Goal: Task Accomplishment & Management: Use online tool/utility

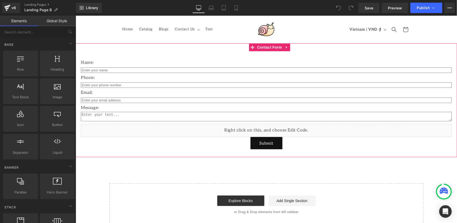
click at [286, 46] on icon at bounding box center [287, 47] width 4 height 4
click at [288, 49] on icon at bounding box center [290, 47] width 4 height 4
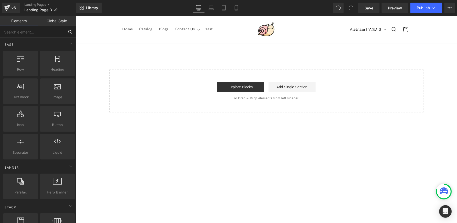
click at [49, 31] on input "text" at bounding box center [32, 32] width 64 height 12
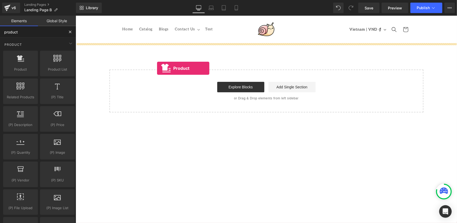
drag, startPoint x: 95, startPoint y: 87, endPoint x: 198, endPoint y: 61, distance: 106.2
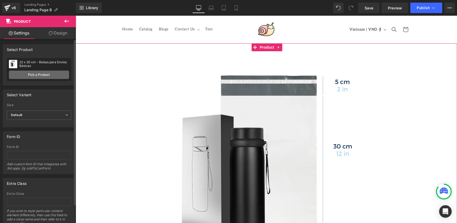
click at [56, 75] on link "Pick a Product" at bounding box center [39, 75] width 60 height 8
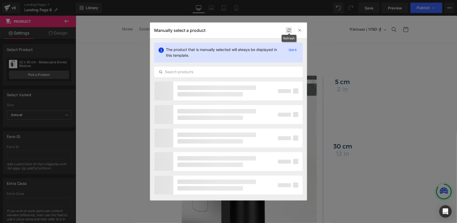
click at [288, 29] on icon at bounding box center [289, 31] width 4 height 4
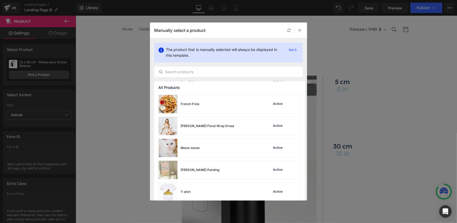
scroll to position [174, 0]
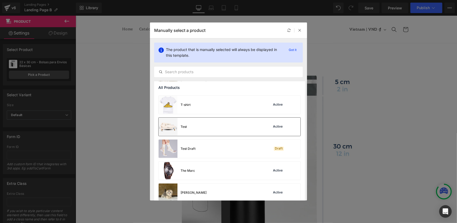
click at [207, 135] on div "Test Active" at bounding box center [230, 127] width 142 height 18
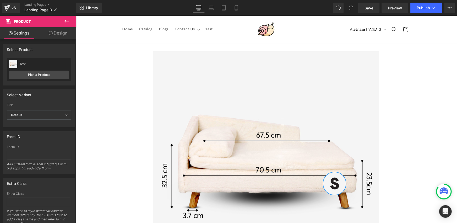
click at [66, 21] on icon at bounding box center [66, 21] width 5 height 3
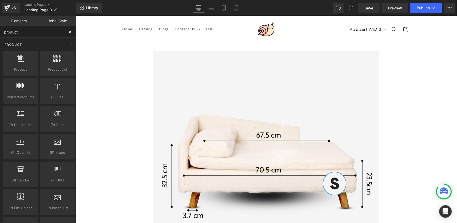
click at [47, 32] on input "product" at bounding box center [32, 32] width 64 height 12
type input "product des"
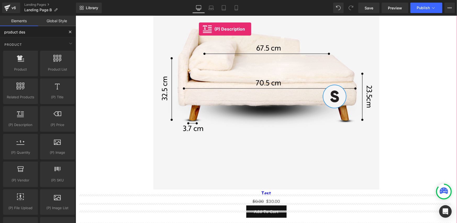
scroll to position [164, 0]
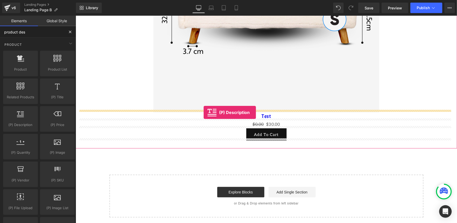
drag, startPoint x: 99, startPoint y: 135, endPoint x: 203, endPoint y: 112, distance: 106.9
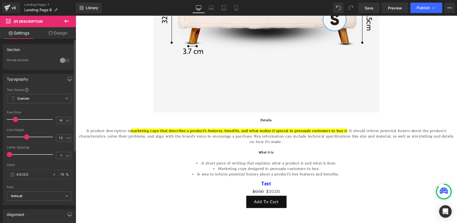
click at [62, 57] on div at bounding box center [65, 60] width 13 height 8
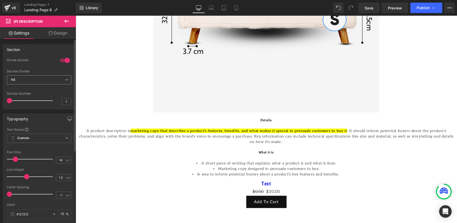
click at [52, 80] on span "H2" at bounding box center [39, 79] width 64 height 9
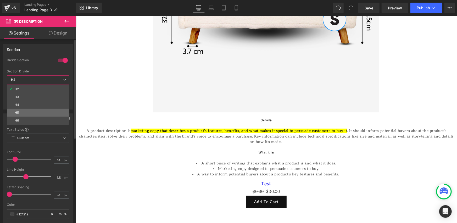
click at [36, 111] on li "H5" at bounding box center [38, 113] width 62 height 8
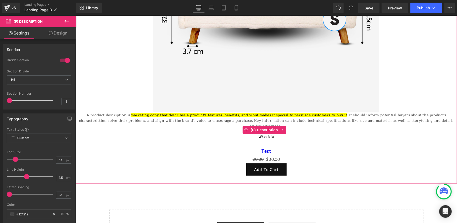
click at [268, 135] on span "What it is:" at bounding box center [266, 137] width 16 height 4
click at [251, 135] on div "A product description is marketing copy that describes a product's features, be…" at bounding box center [266, 128] width 376 height 32
click at [271, 135] on span "What it is:" at bounding box center [266, 137] width 16 height 4
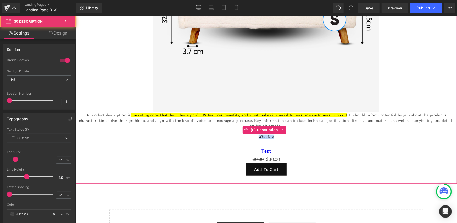
drag, startPoint x: 274, startPoint y: 129, endPoint x: 255, endPoint y: 130, distance: 19.4
click at [255, 135] on h5 "What it is:" at bounding box center [266, 137] width 376 height 4
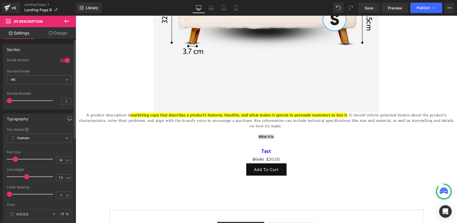
drag, startPoint x: 9, startPoint y: 101, endPoint x: 5, endPoint y: 102, distance: 4.6
click at [5, 102] on div "0 Divide Section H2 H3 H4 H5 H6 Section Divider H5 H2 H3 H4 H5 H6 1 Section Num…" at bounding box center [39, 83] width 72 height 51
drag, startPoint x: 5, startPoint y: 102, endPoint x: 9, endPoint y: 102, distance: 3.9
click at [9, 102] on div "0 Divide Section H2 H3 H4 H5 H6 Section Divider H5 H2 H3 H4 H5 H6 1 Section Num…" at bounding box center [39, 83] width 72 height 51
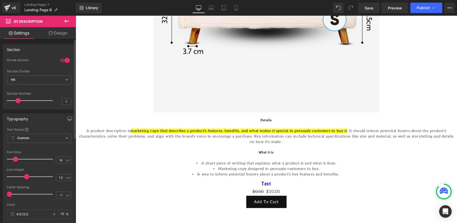
drag, startPoint x: 9, startPoint y: 102, endPoint x: 16, endPoint y: 102, distance: 6.5
click at [16, 102] on span at bounding box center [17, 100] width 5 height 5
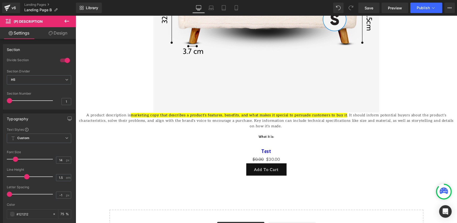
drag, startPoint x: 16, startPoint y: 102, endPoint x: -3, endPoint y: 104, distance: 20.0
click at [0, 104] on html "(P) Description You are previewing how the will restyle your page. You can not …" at bounding box center [228, 111] width 457 height 223
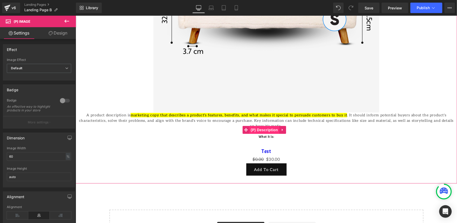
click at [258, 126] on span "(P) Description" at bounding box center [264, 130] width 30 height 8
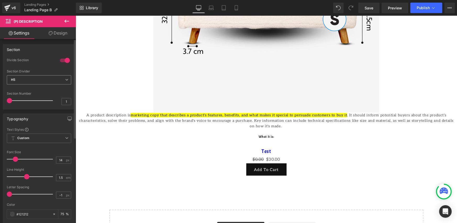
click at [54, 80] on span "H5" at bounding box center [39, 79] width 64 height 9
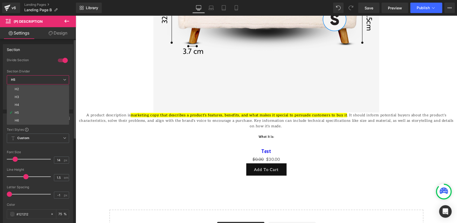
click at [54, 80] on span "H5" at bounding box center [38, 79] width 62 height 9
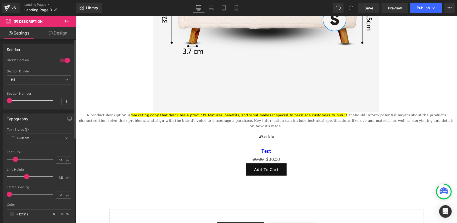
click at [53, 71] on div "Section Divider" at bounding box center [39, 72] width 64 height 4
click at [56, 32] on link "Design" at bounding box center [58, 33] width 38 height 12
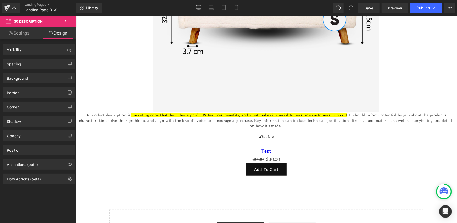
click at [13, 35] on link "Settings" at bounding box center [19, 33] width 38 height 12
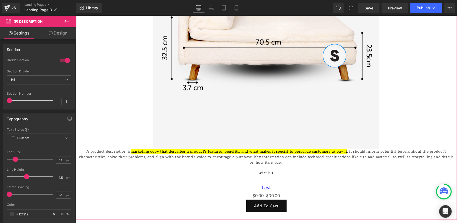
scroll to position [106, 0]
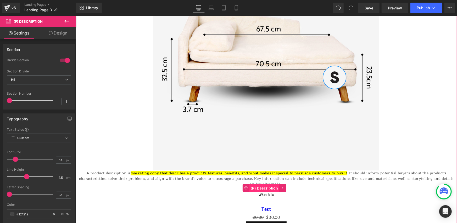
click at [265, 184] on span "(P) Description" at bounding box center [264, 188] width 30 height 8
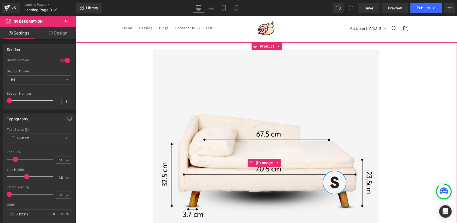
scroll to position [0, 0]
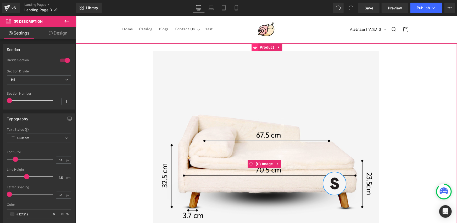
click at [269, 46] on span "Product" at bounding box center [266, 47] width 17 height 8
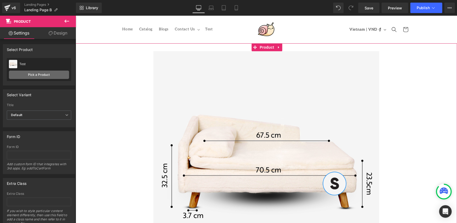
click at [44, 74] on link "Pick a Product" at bounding box center [39, 75] width 60 height 8
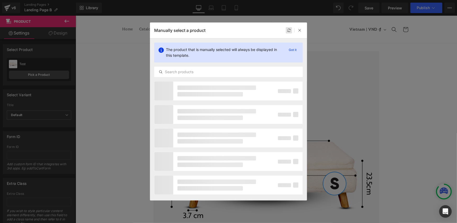
click at [290, 30] on icon at bounding box center [289, 31] width 4 height 4
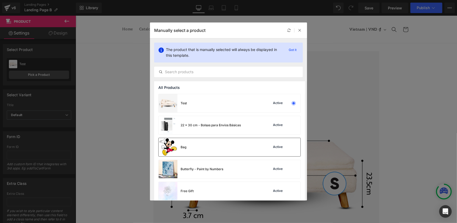
click at [220, 144] on div "Bag Active" at bounding box center [230, 147] width 142 height 18
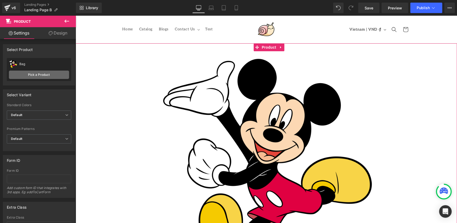
click at [49, 78] on link "Pick a Product" at bounding box center [39, 75] width 60 height 8
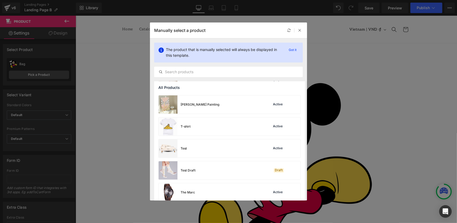
scroll to position [174, 0]
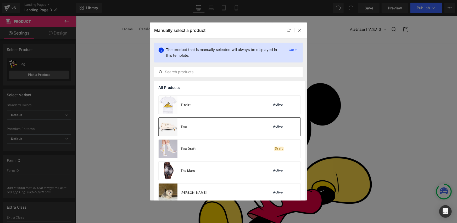
click at [208, 128] on div "Test Active" at bounding box center [230, 127] width 142 height 18
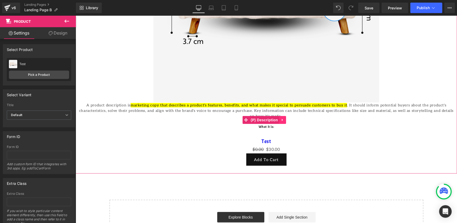
click at [283, 119] on icon at bounding box center [282, 120] width 1 height 2
click at [286, 118] on icon at bounding box center [286, 120] width 4 height 4
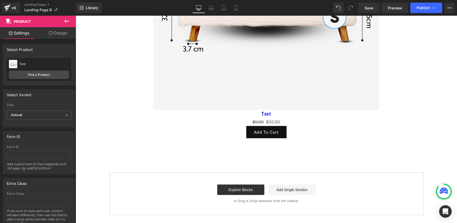
scroll to position [162, 0]
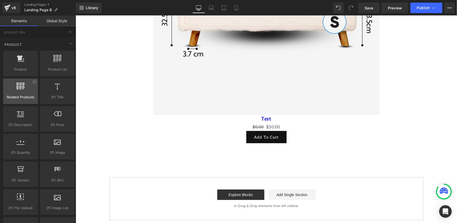
click at [28, 87] on div at bounding box center [21, 89] width 32 height 12
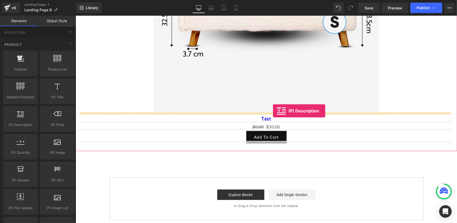
drag, startPoint x: 103, startPoint y: 131, endPoint x: 273, endPoint y: 111, distance: 171.4
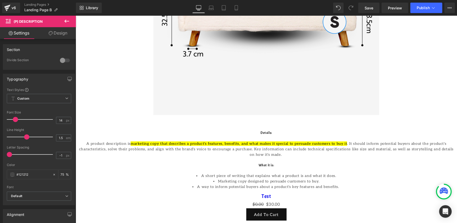
click at [61, 61] on div at bounding box center [65, 60] width 13 height 8
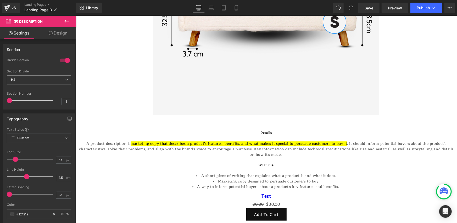
click at [50, 82] on span "H2" at bounding box center [39, 79] width 64 height 9
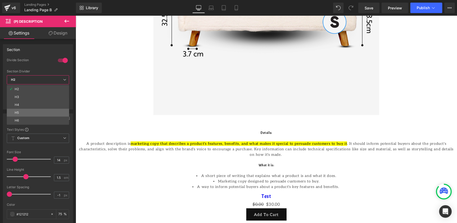
click at [33, 111] on li "H5" at bounding box center [38, 113] width 62 height 8
